Goal: Manage account settings

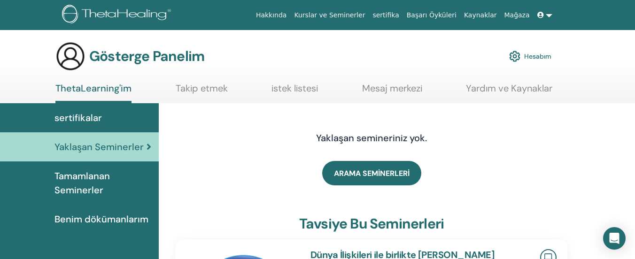
click at [546, 12] on span at bounding box center [542, 15] width 8 height 8
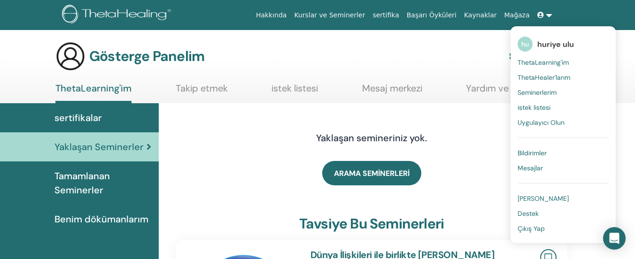
click at [545, 63] on font "ThetaLearning'im" at bounding box center [543, 62] width 51 height 8
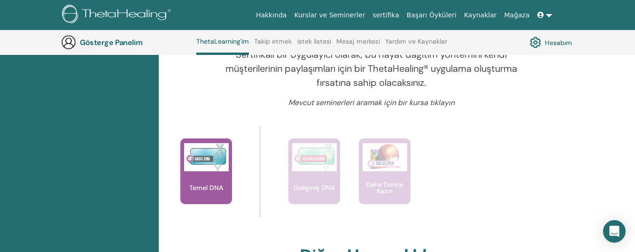
scroll to position [282, 0]
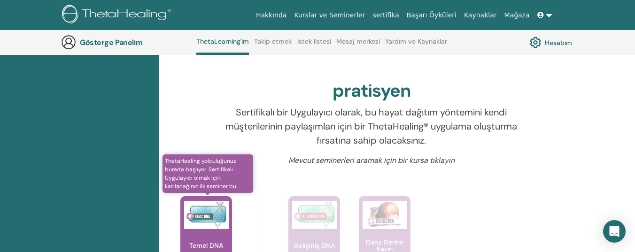
click at [201, 222] on img at bounding box center [206, 215] width 45 height 28
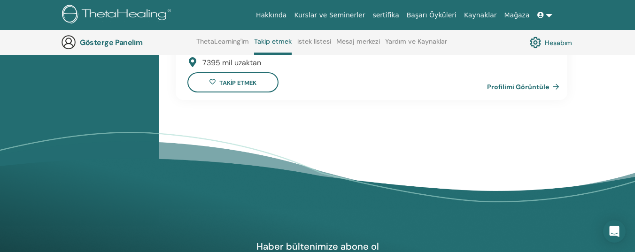
scroll to position [666, 0]
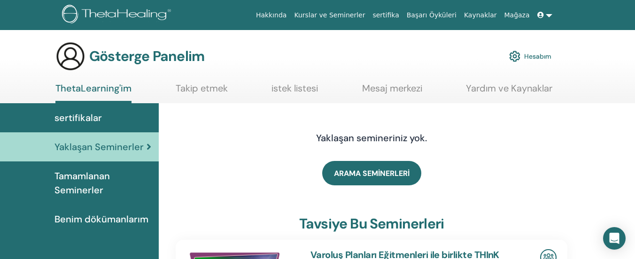
click at [89, 182] on font "Tamamlanan Seminerler" at bounding box center [82, 183] width 55 height 26
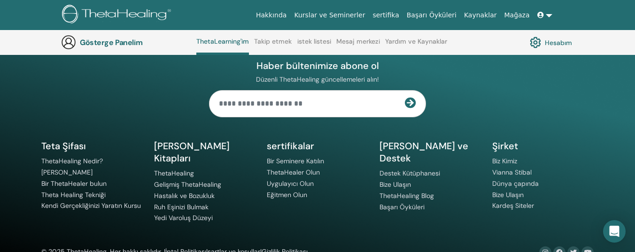
scroll to position [1118, 0]
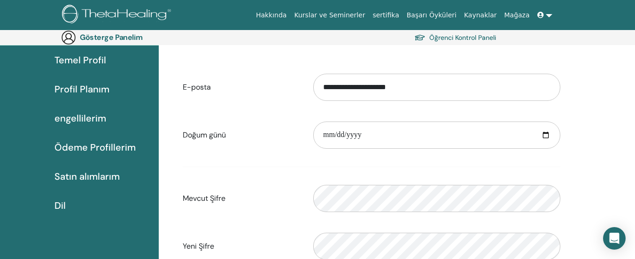
scroll to position [47, 0]
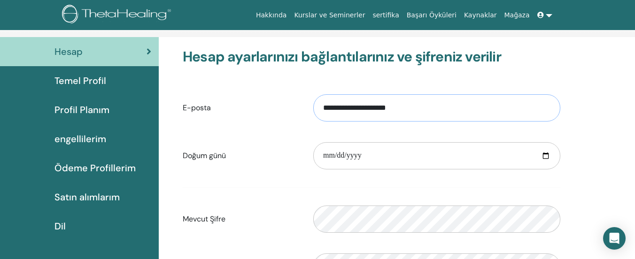
drag, startPoint x: 415, startPoint y: 107, endPoint x: 278, endPoint y: 125, distance: 137.9
click at [278, 125] on div "**********" at bounding box center [372, 108] width 392 height 40
type input "**********"
click at [436, 150] on input "date" at bounding box center [436, 155] width 247 height 27
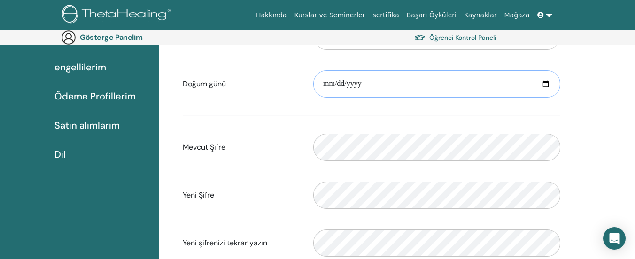
scroll to position [153, 0]
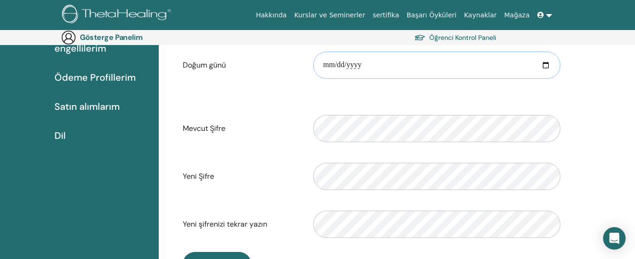
type input "**********"
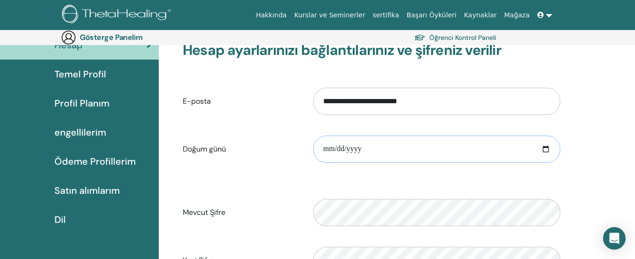
scroll to position [0, 0]
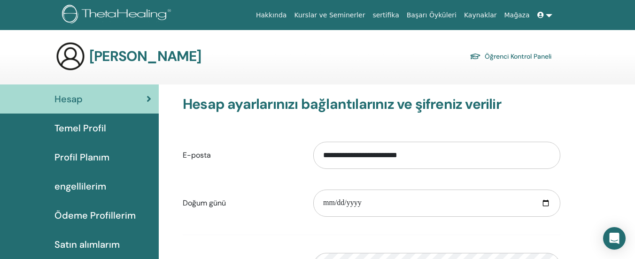
click at [124, 20] on img at bounding box center [118, 15] width 112 height 21
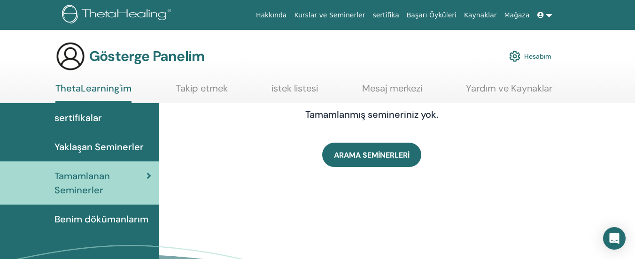
click at [91, 222] on font "Benim dökümanlarım" at bounding box center [102, 219] width 94 height 12
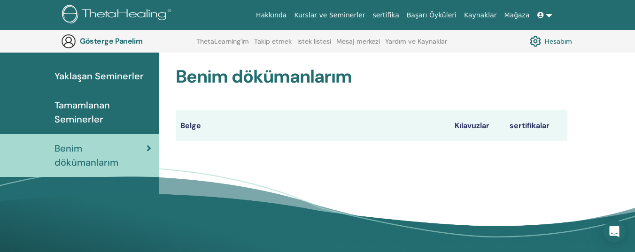
scroll to position [108, 0]
